Goal: Information Seeking & Learning: Learn about a topic

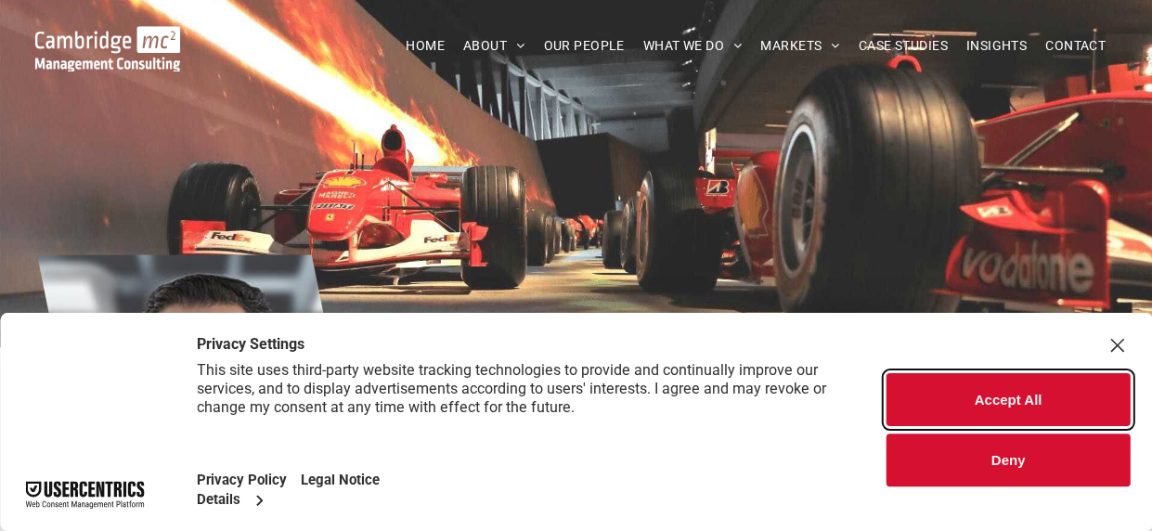
drag, startPoint x: 605, startPoint y: 47, endPoint x: 1006, endPoint y: 405, distance: 536.6
click at [1006, 405] on button "Accept All" at bounding box center [1008, 399] width 243 height 53
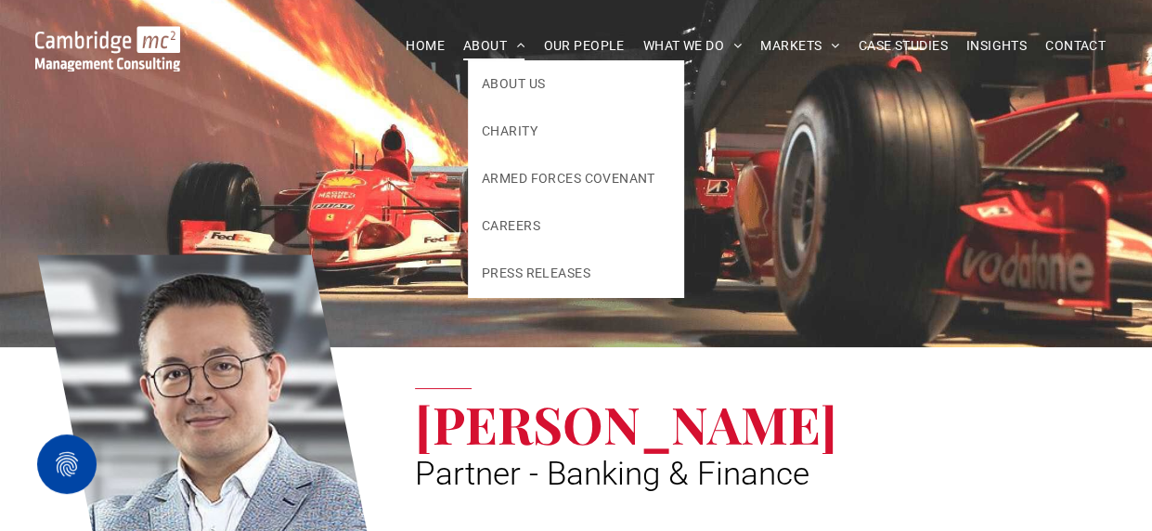
click at [516, 47] on span at bounding box center [516, 45] width 18 height 13
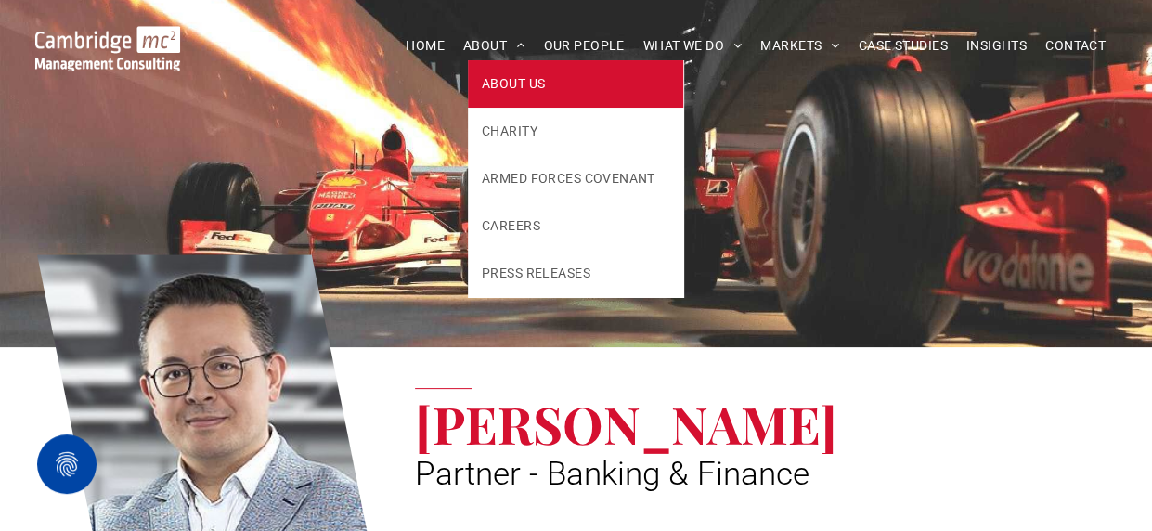
click at [503, 93] on span "ABOUT US" at bounding box center [513, 83] width 63 height 19
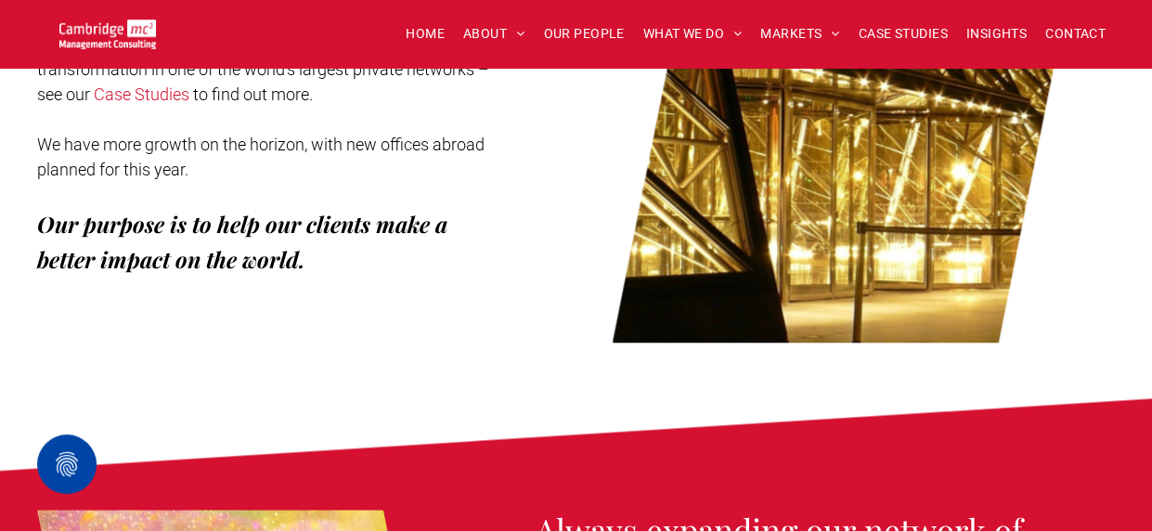
scroll to position [1084, 0]
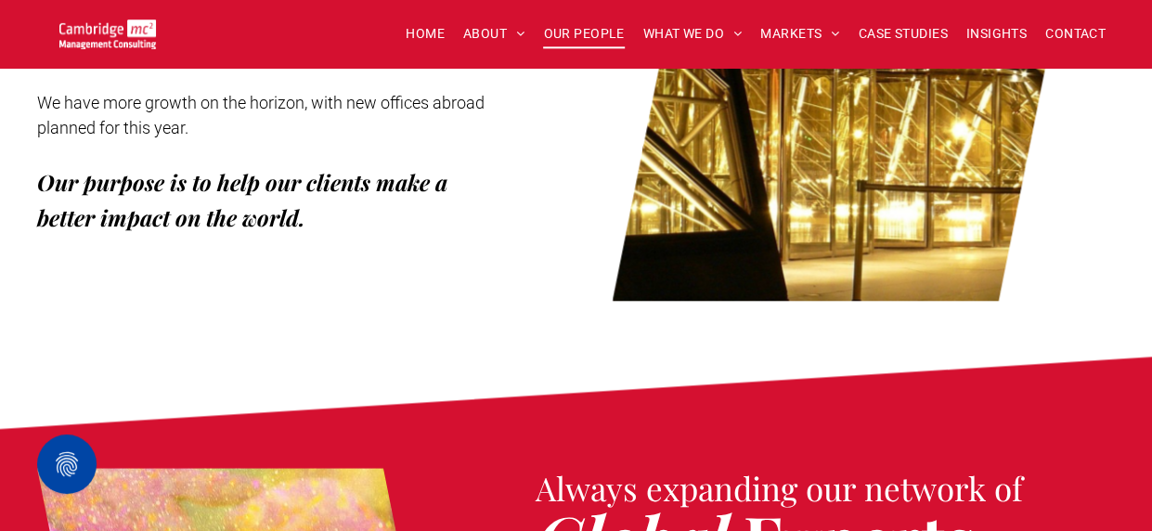
click at [596, 32] on span "OUR PEOPLE" at bounding box center [583, 33] width 81 height 29
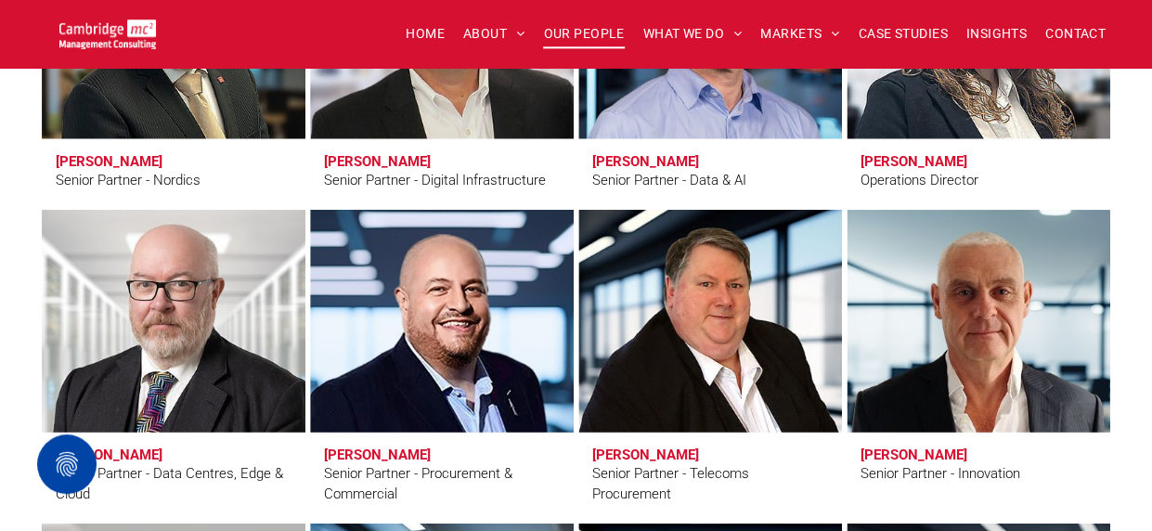
scroll to position [2624, 0]
